Goal: Transaction & Acquisition: Book appointment/travel/reservation

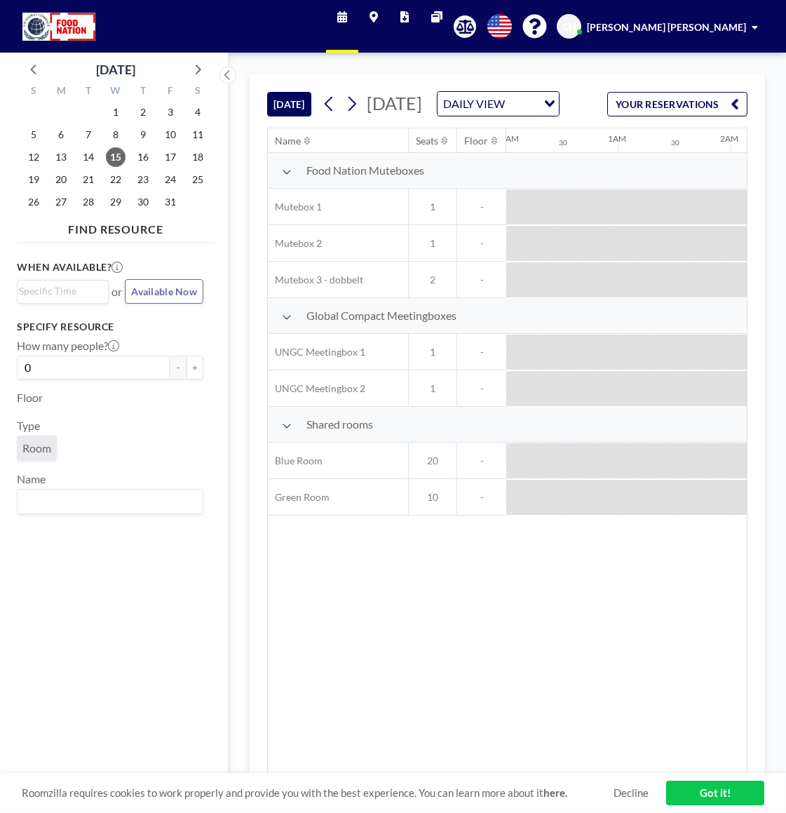
scroll to position [0, 1010]
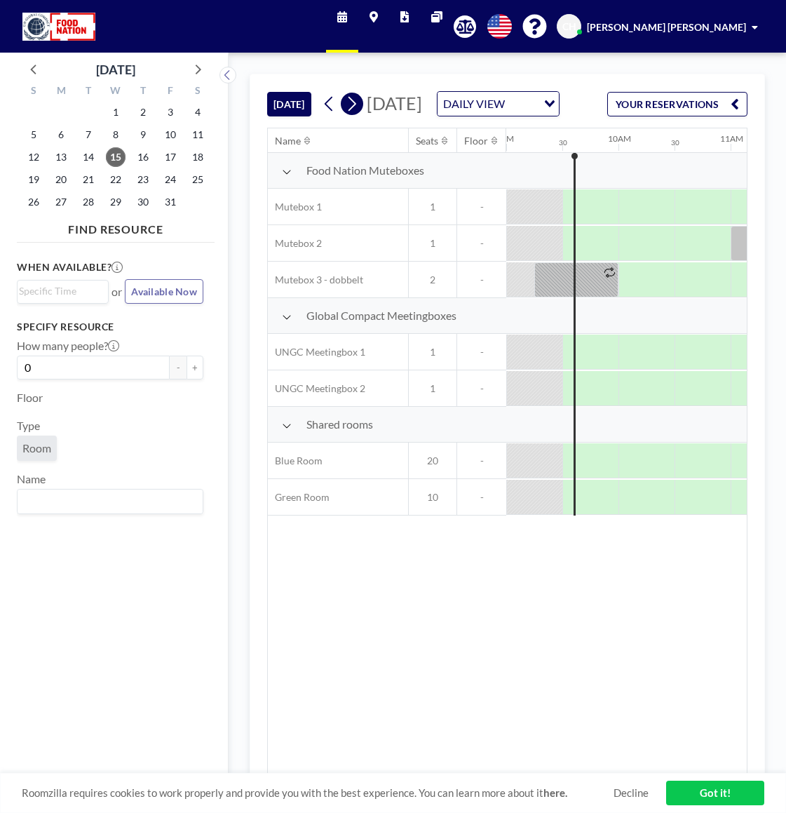
click at [362, 115] on button at bounding box center [352, 104] width 22 height 22
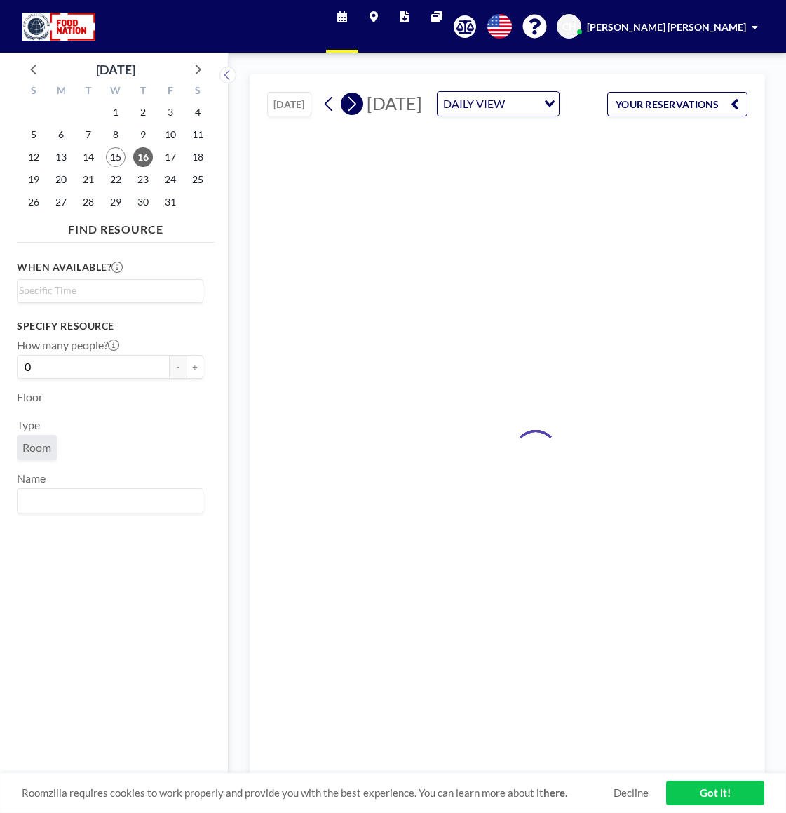
click at [361, 115] on button at bounding box center [352, 104] width 22 height 22
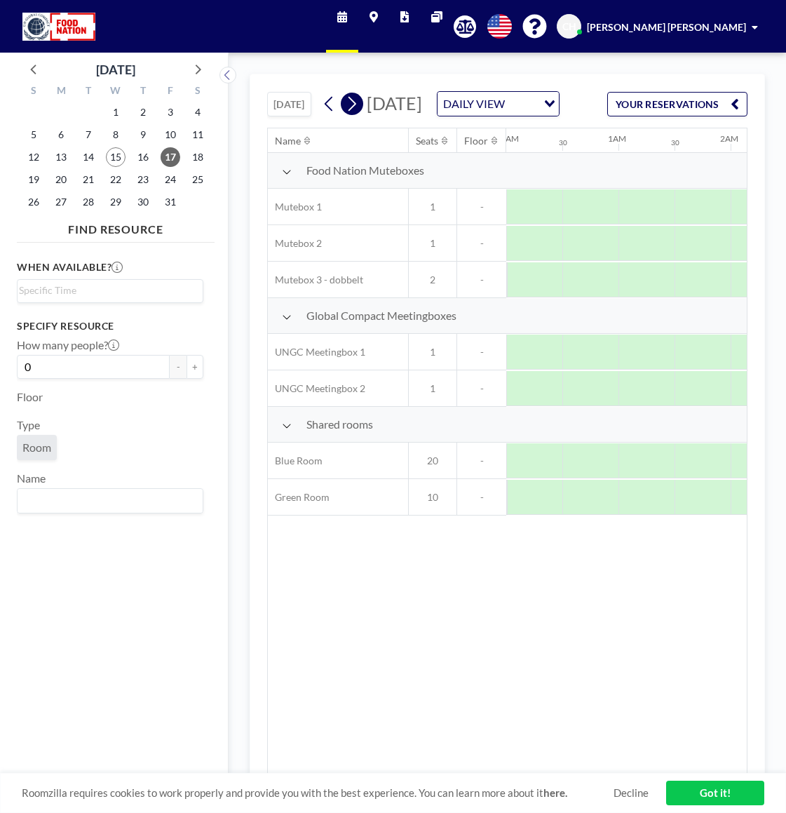
click at [358, 114] on icon at bounding box center [351, 103] width 13 height 21
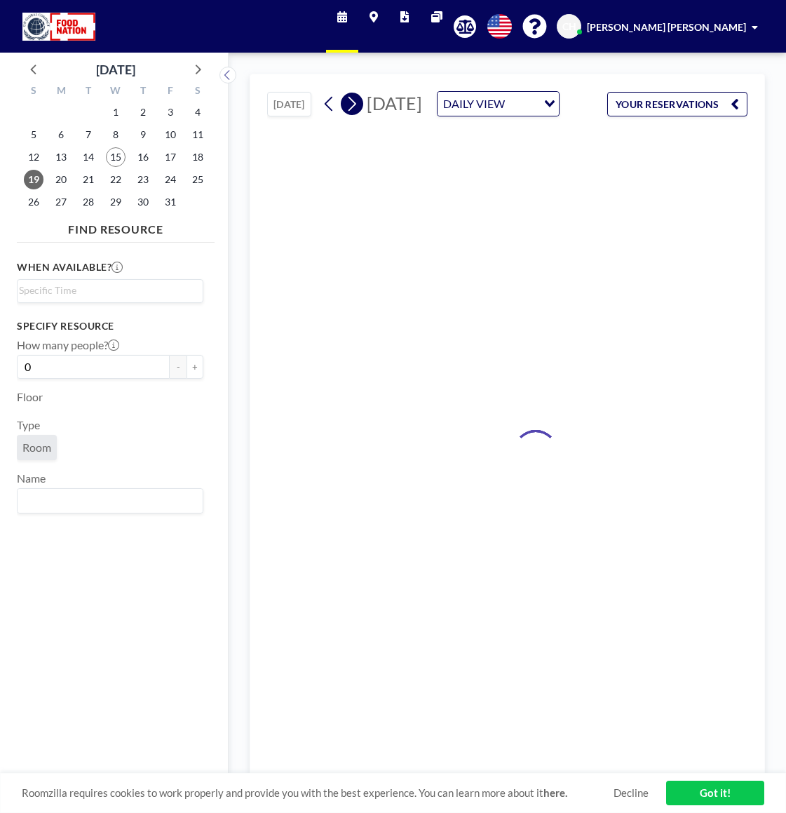
click at [358, 114] on icon at bounding box center [351, 103] width 13 height 21
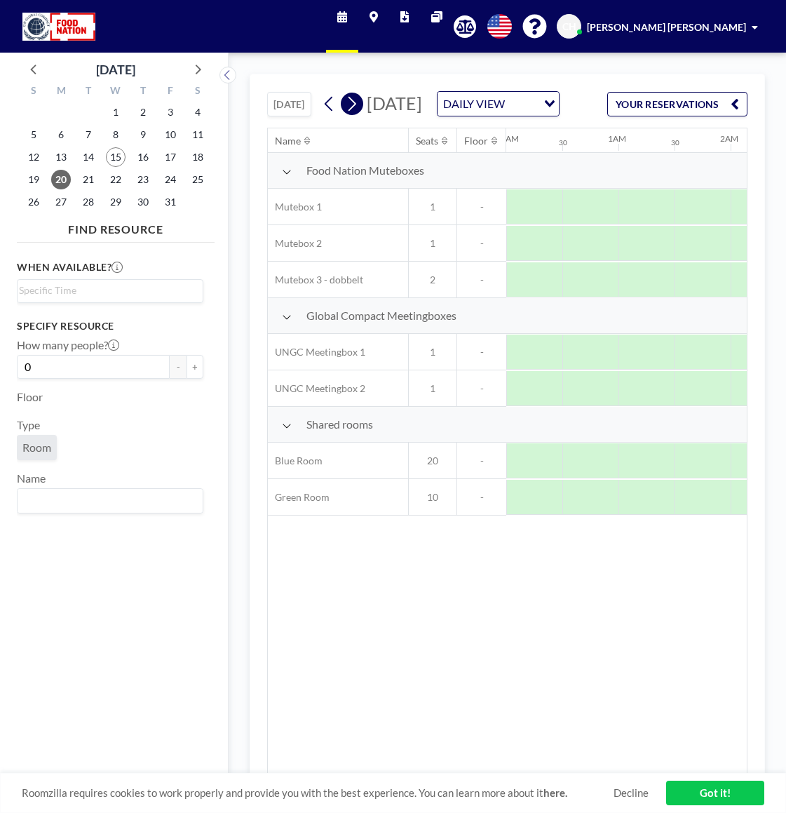
scroll to position [0, 841]
click at [358, 114] on icon at bounding box center [351, 103] width 13 height 21
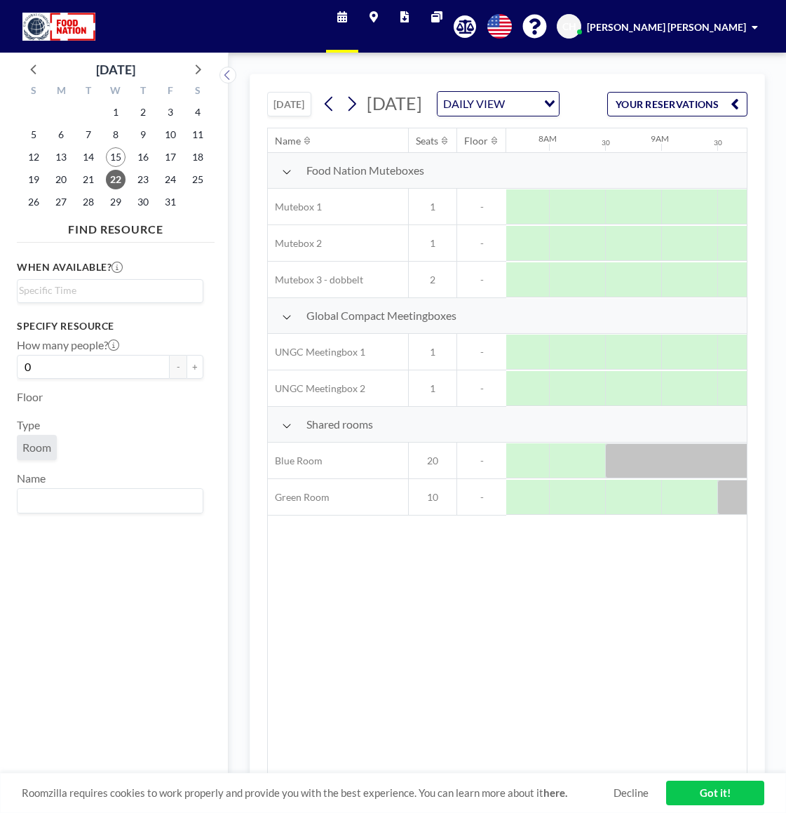
scroll to position [0, 876]
click at [663, 515] on div at bounding box center [667, 497] width 56 height 35
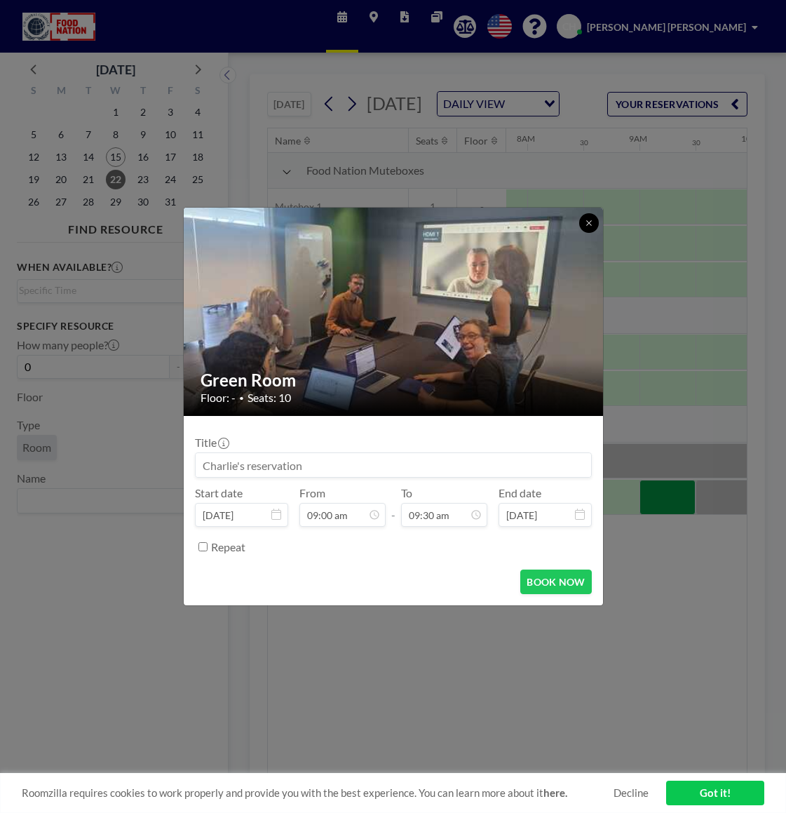
click at [583, 227] on button at bounding box center [589, 223] width 20 height 20
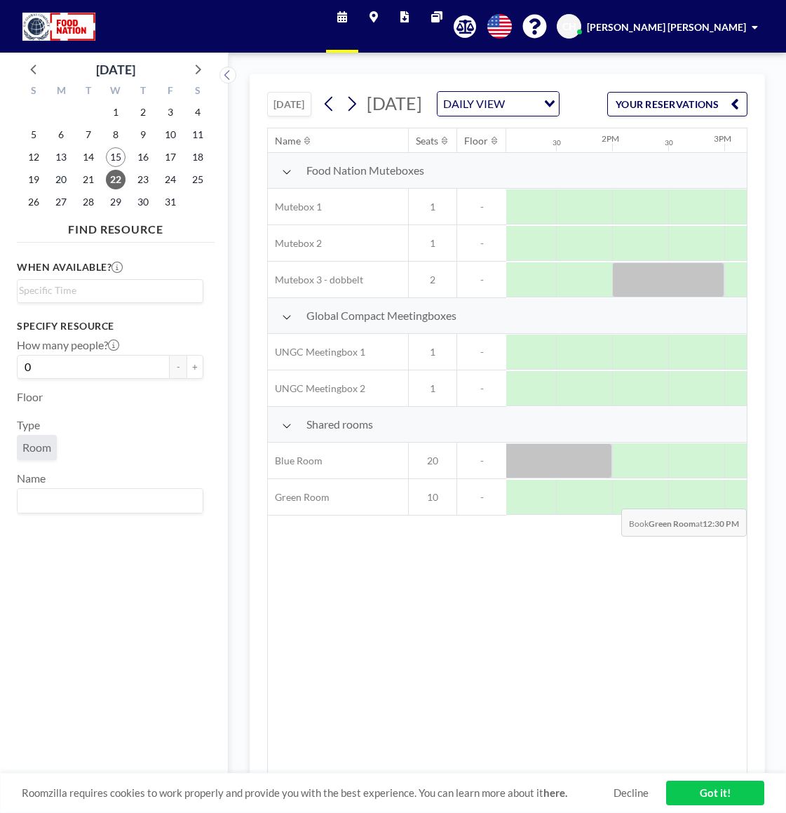
scroll to position [0, 1495]
click at [294, 116] on button "[DATE]" at bounding box center [289, 104] width 44 height 25
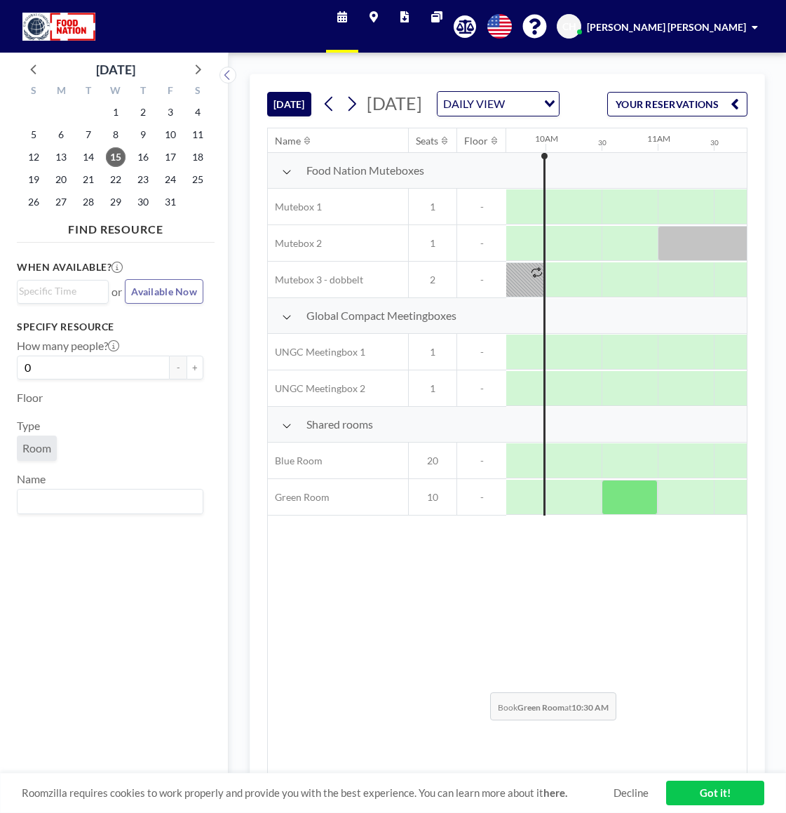
scroll to position [0, 1104]
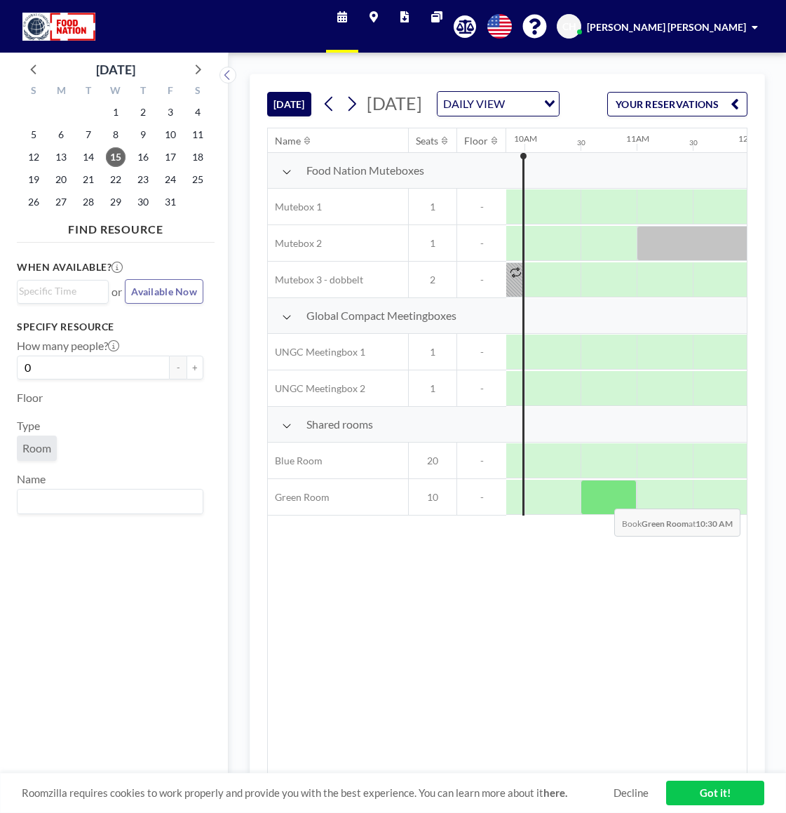
click at [603, 515] on div at bounding box center [609, 497] width 56 height 35
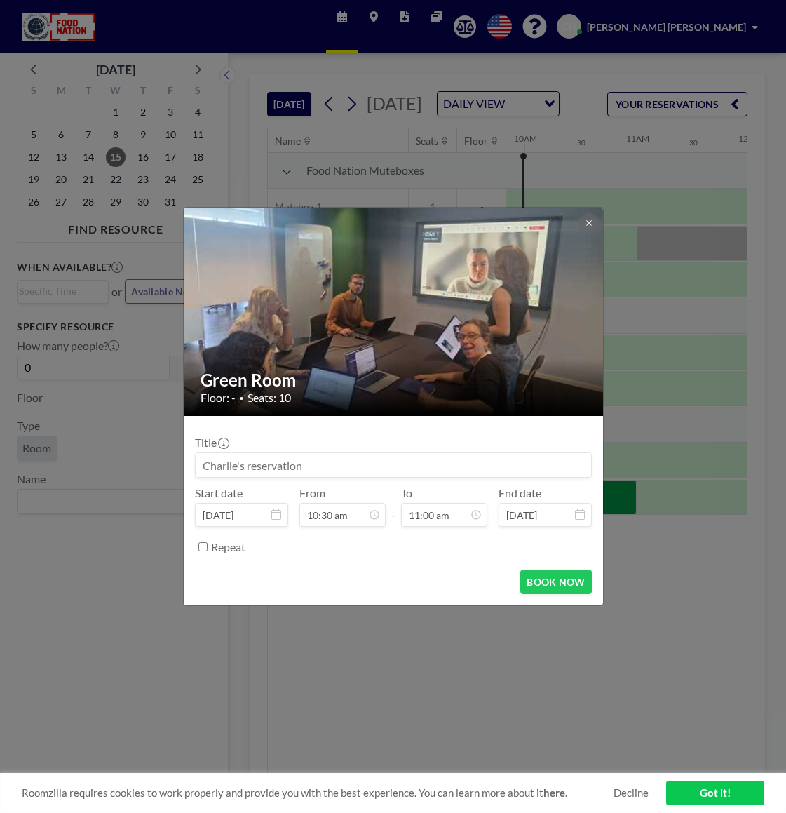
click at [386, 458] on input at bounding box center [393, 465] width 395 height 24
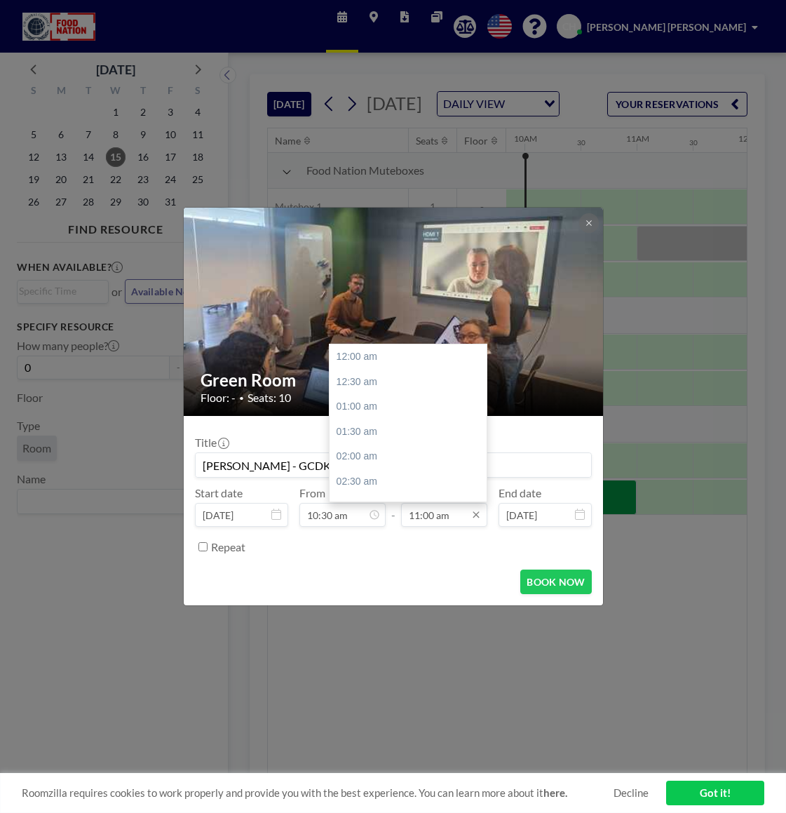
type input "[PERSON_NAME] - GCDK"
click at [447, 521] on input "11:00 am" at bounding box center [444, 515] width 86 height 24
click at [390, 386] on div "11:30 am" at bounding box center [412, 391] width 164 height 25
type input "11:30 am"
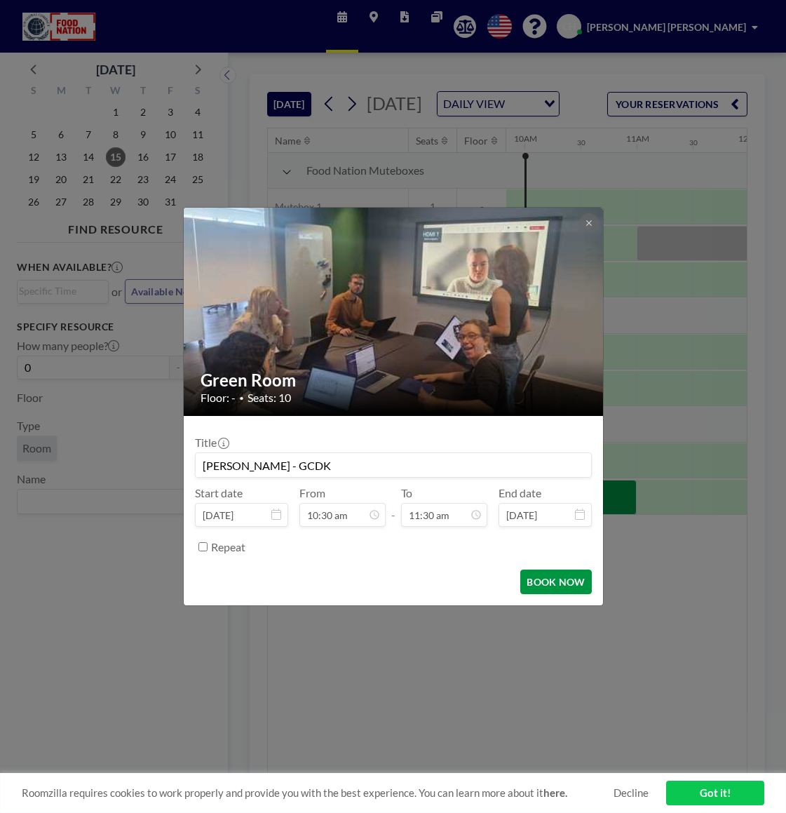
click at [549, 588] on button "BOOK NOW" at bounding box center [555, 581] width 71 height 25
